Goal: Task Accomplishment & Management: Manage account settings

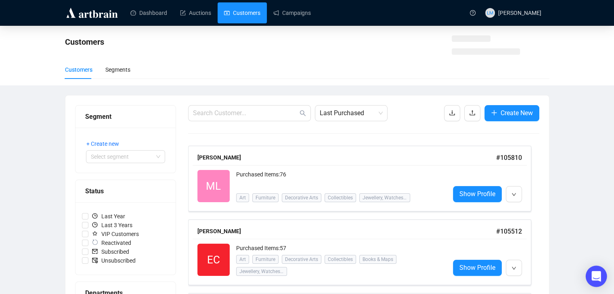
click at [595, 271] on div "Open Intercom Messenger" at bounding box center [595, 276] width 21 height 21
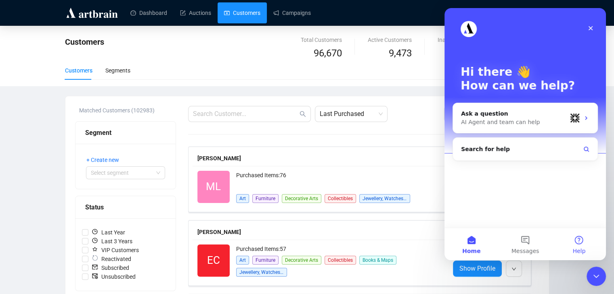
click at [573, 240] on button "Help" at bounding box center [579, 244] width 54 height 32
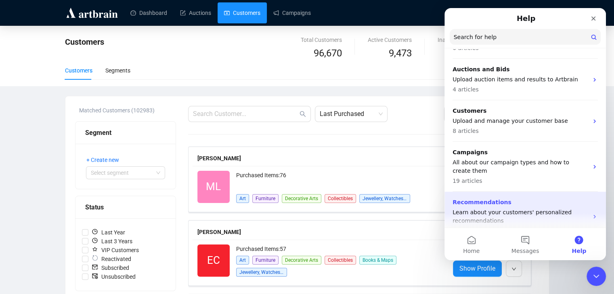
scroll to position [111, 0]
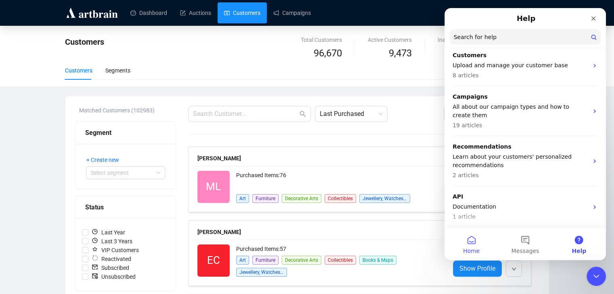
click at [473, 240] on button "Home" at bounding box center [471, 244] width 54 height 32
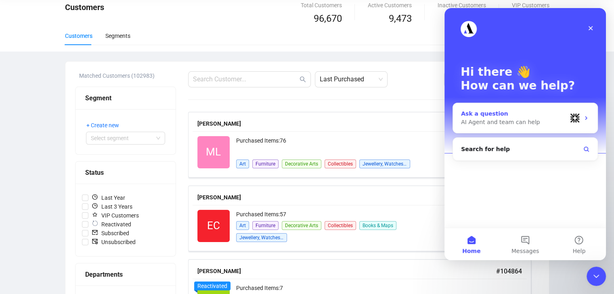
scroll to position [81, 0]
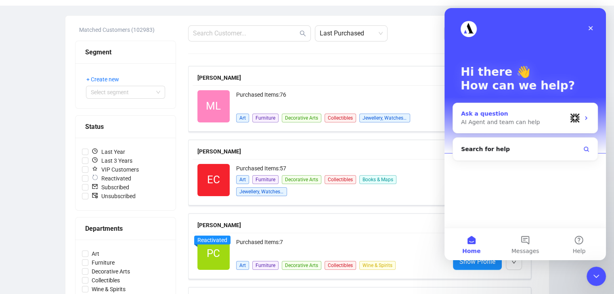
click at [503, 115] on div "Ask a question" at bounding box center [514, 114] width 106 height 8
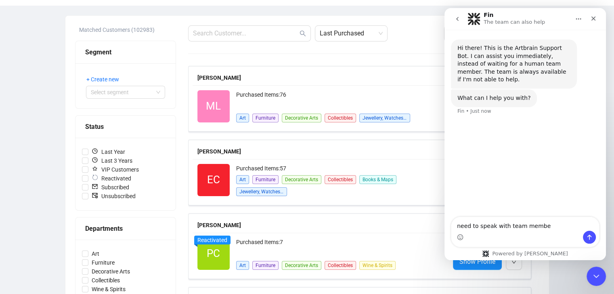
type textarea "need to speak with team member"
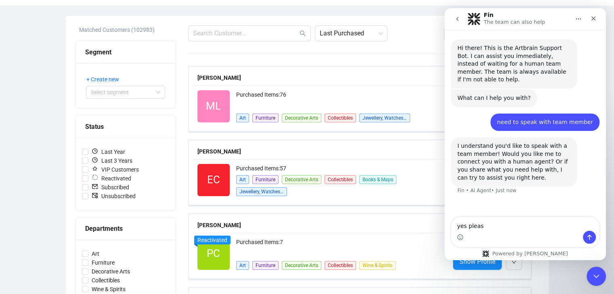
type textarea "yes please"
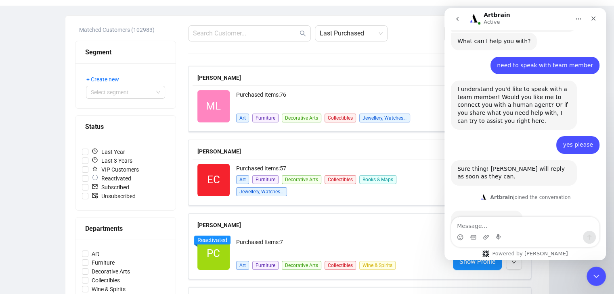
scroll to position [85, 0]
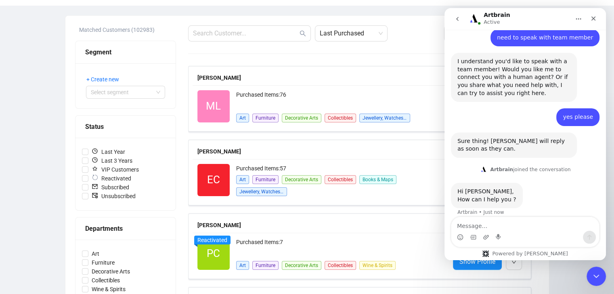
click at [504, 224] on textarea "Message…" at bounding box center [525, 224] width 148 height 14
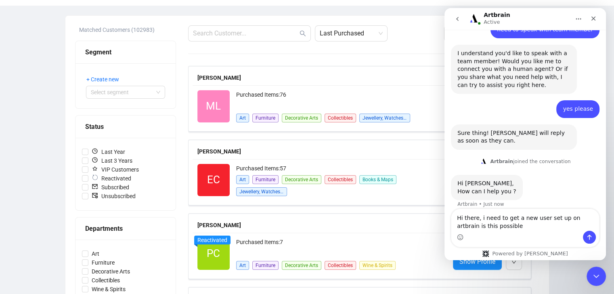
type textarea "Hi there, i need to get a new user set up on artbrain is this possible?"
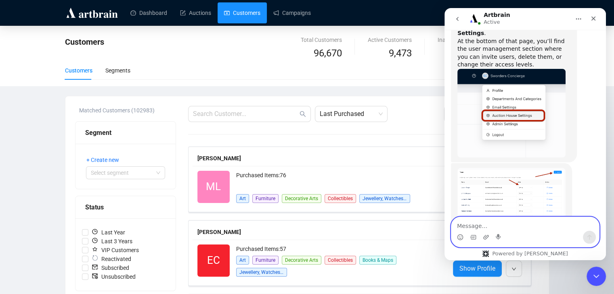
scroll to position [342, 0]
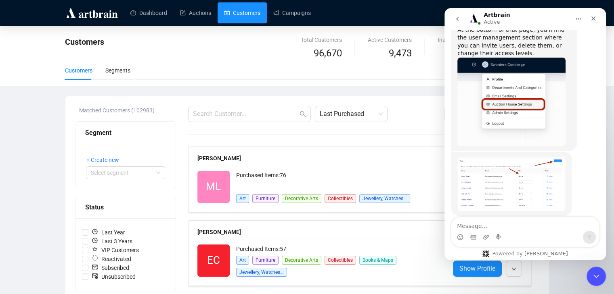
click at [516, 167] on img "Artbrain says…" at bounding box center [511, 184] width 108 height 54
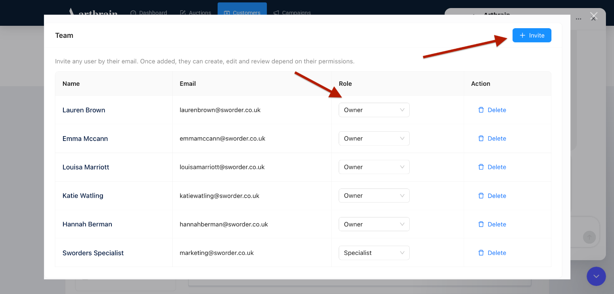
click at [591, 23] on div "Intercom messenger" at bounding box center [307, 147] width 614 height 294
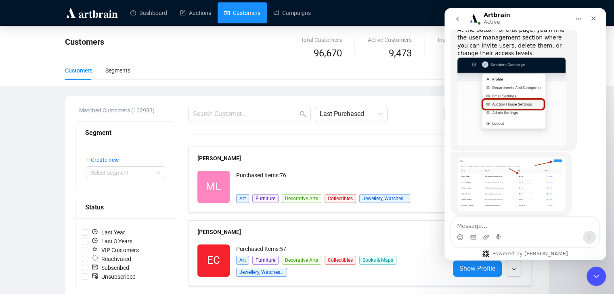
click at [523, 232] on div "Intercom messenger" at bounding box center [525, 237] width 148 height 13
click at [521, 225] on textarea "Message…" at bounding box center [525, 224] width 148 height 14
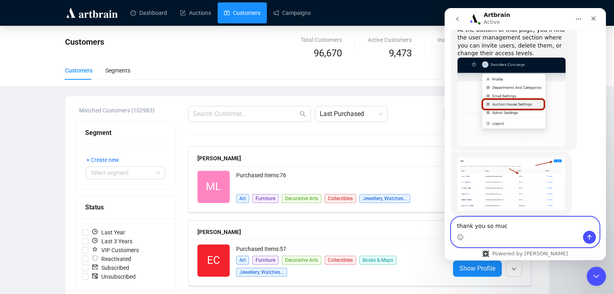
type textarea "thank you so much"
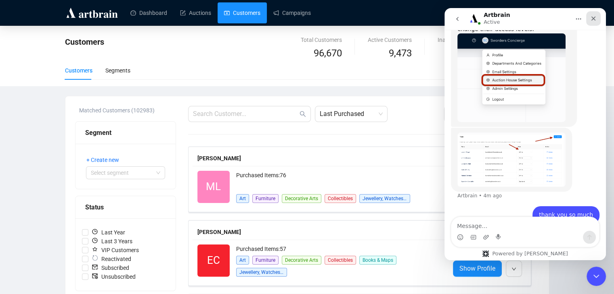
click at [589, 20] on div "Close" at bounding box center [593, 18] width 15 height 15
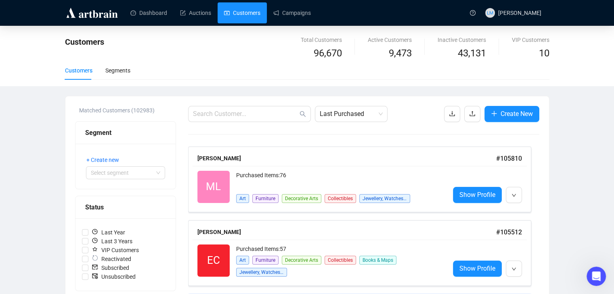
scroll to position [366, 0]
click at [593, 275] on icon "Open Intercom Messenger" at bounding box center [594, 275] width 13 height 13
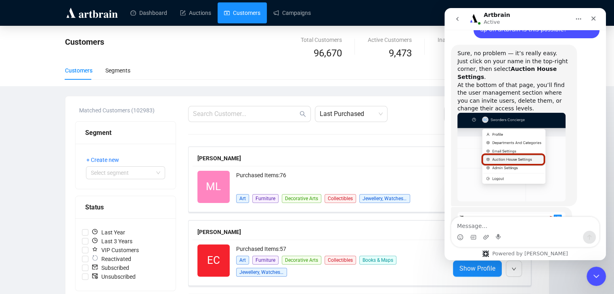
scroll to position [342, 0]
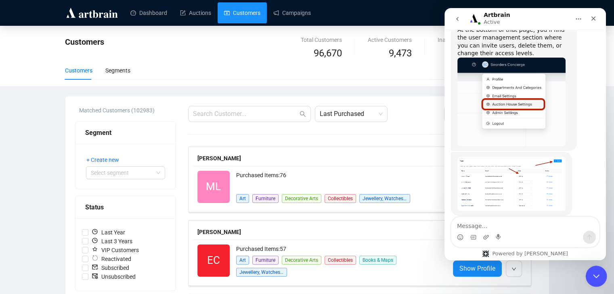
click at [592, 273] on icon "Close Intercom Messenger" at bounding box center [595, 276] width 10 height 10
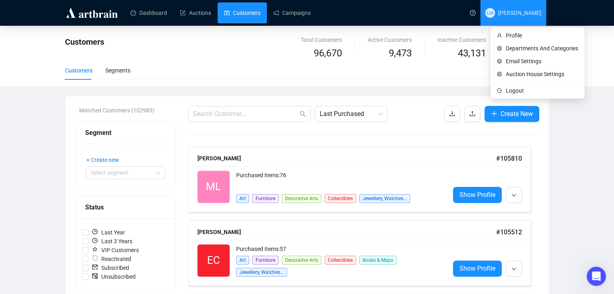
click at [524, 10] on span "[PERSON_NAME]" at bounding box center [519, 13] width 43 height 6
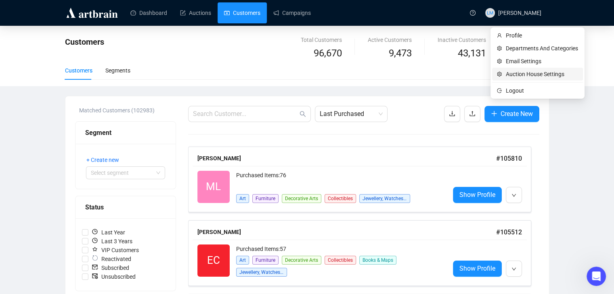
click at [537, 75] on span "Auction House Settings" at bounding box center [541, 74] width 72 height 9
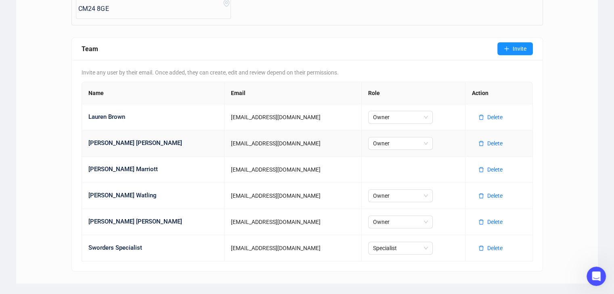
scroll to position [290, 0]
click at [517, 44] on span "Invite" at bounding box center [519, 48] width 14 height 9
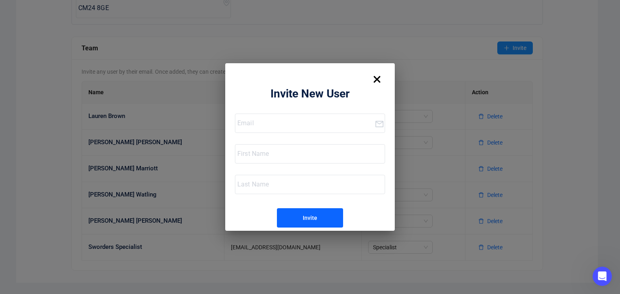
click at [265, 126] on input "email" at bounding box center [305, 123] width 137 height 13
click at [301, 123] on input "email" at bounding box center [305, 123] width 137 height 13
paste input "[EMAIL_ADDRESS][DOMAIN_NAME]"
type input "[EMAIL_ADDRESS][DOMAIN_NAME]"
click at [294, 154] on input "text" at bounding box center [310, 154] width 147 height 13
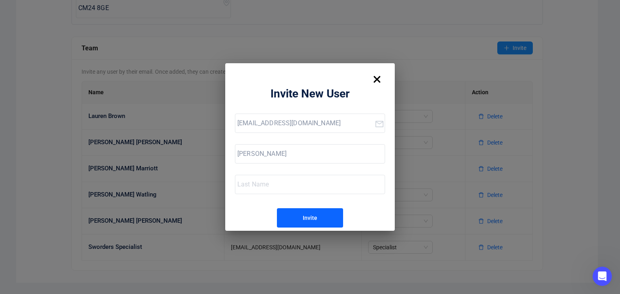
type input "[PERSON_NAME]"
click at [284, 180] on input "text" at bounding box center [310, 184] width 147 height 13
type input "[PERSON_NAME]"
click at [303, 215] on div "Invite" at bounding box center [310, 218] width 15 height 13
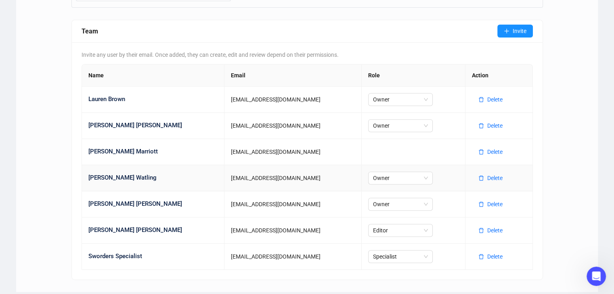
scroll to position [317, 0]
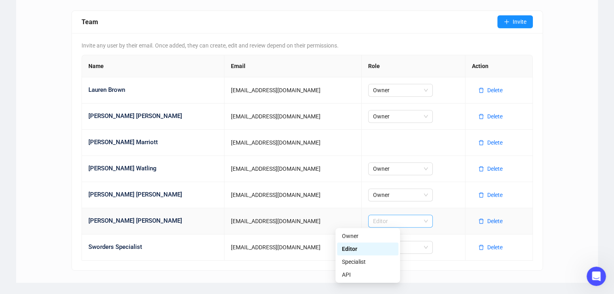
click at [394, 221] on span "Editor" at bounding box center [400, 221] width 55 height 12
click at [374, 262] on div "Specialist" at bounding box center [368, 262] width 52 height 9
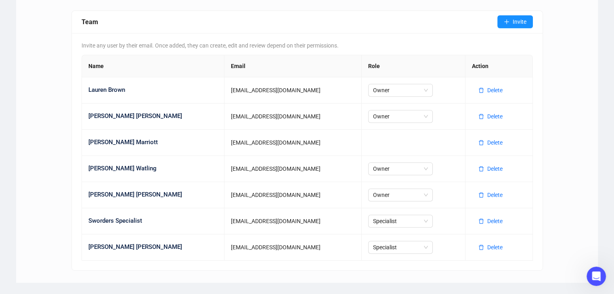
scroll to position [366, 0]
